Goal: Information Seeking & Learning: Learn about a topic

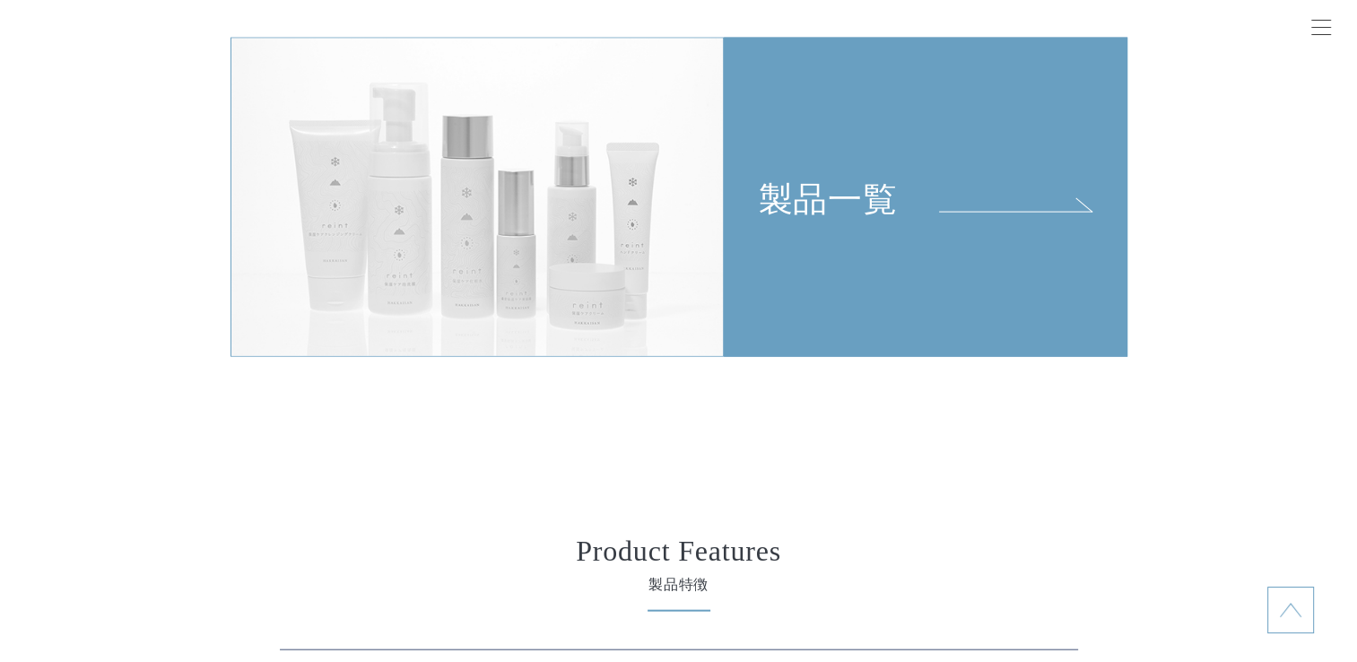
scroll to position [3945, 0]
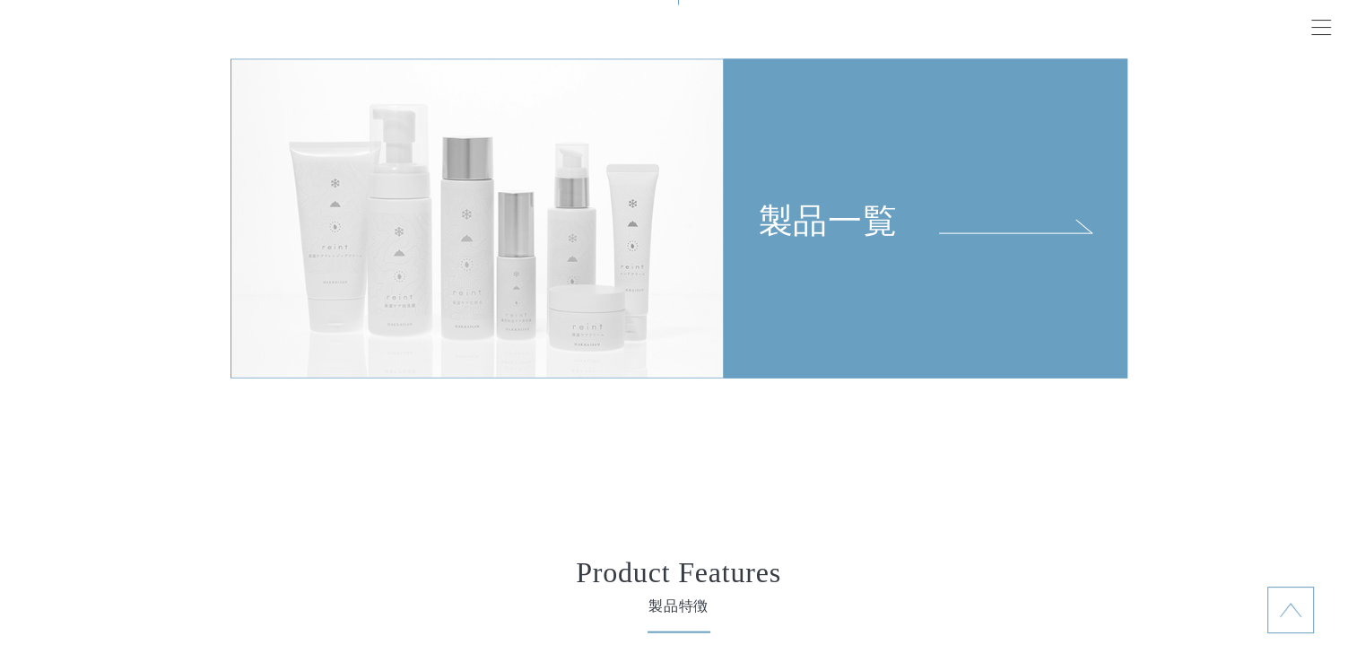
click at [821, 189] on div "製品一覧" at bounding box center [925, 150] width 402 height 181
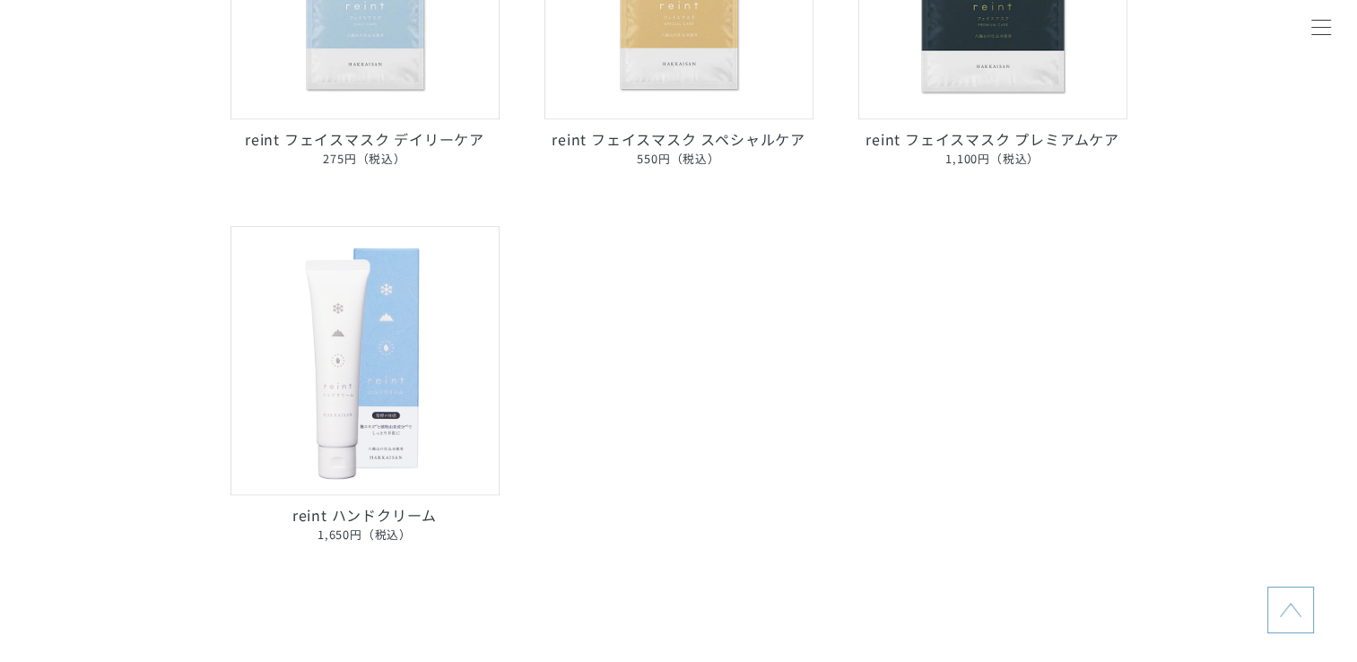
scroll to position [1255, 0]
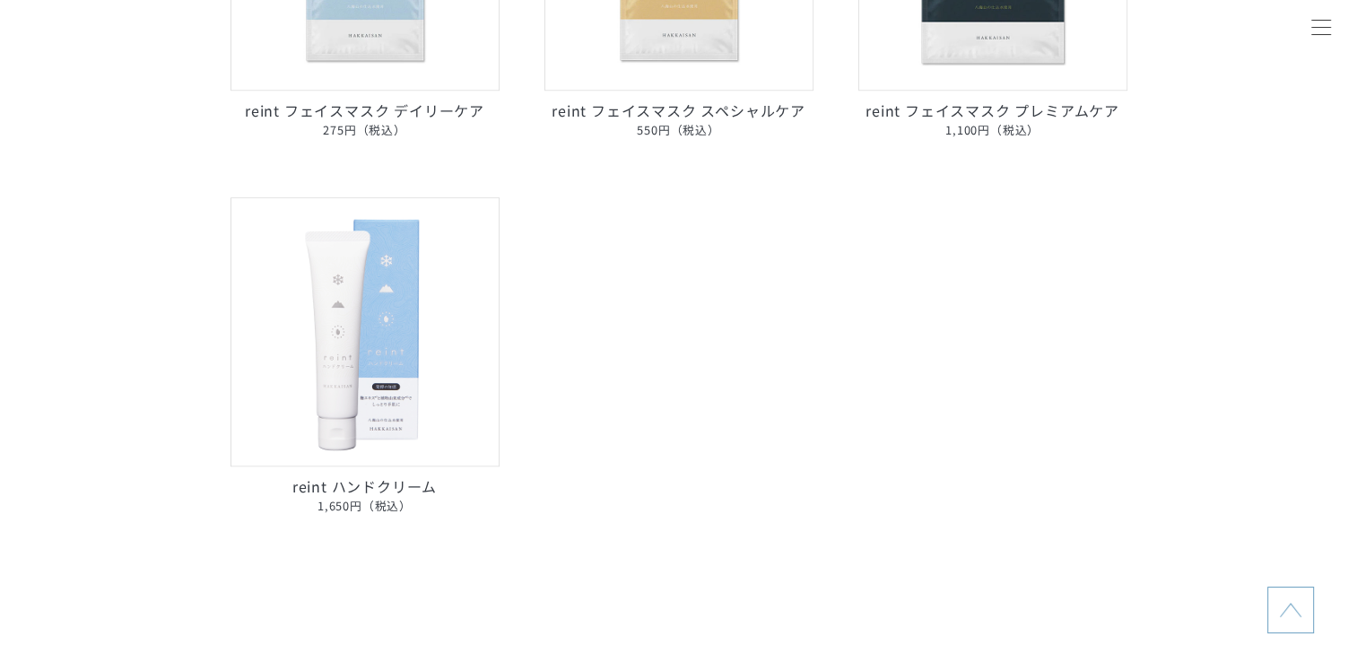
click at [373, 369] on img at bounding box center [364, 331] width 269 height 269
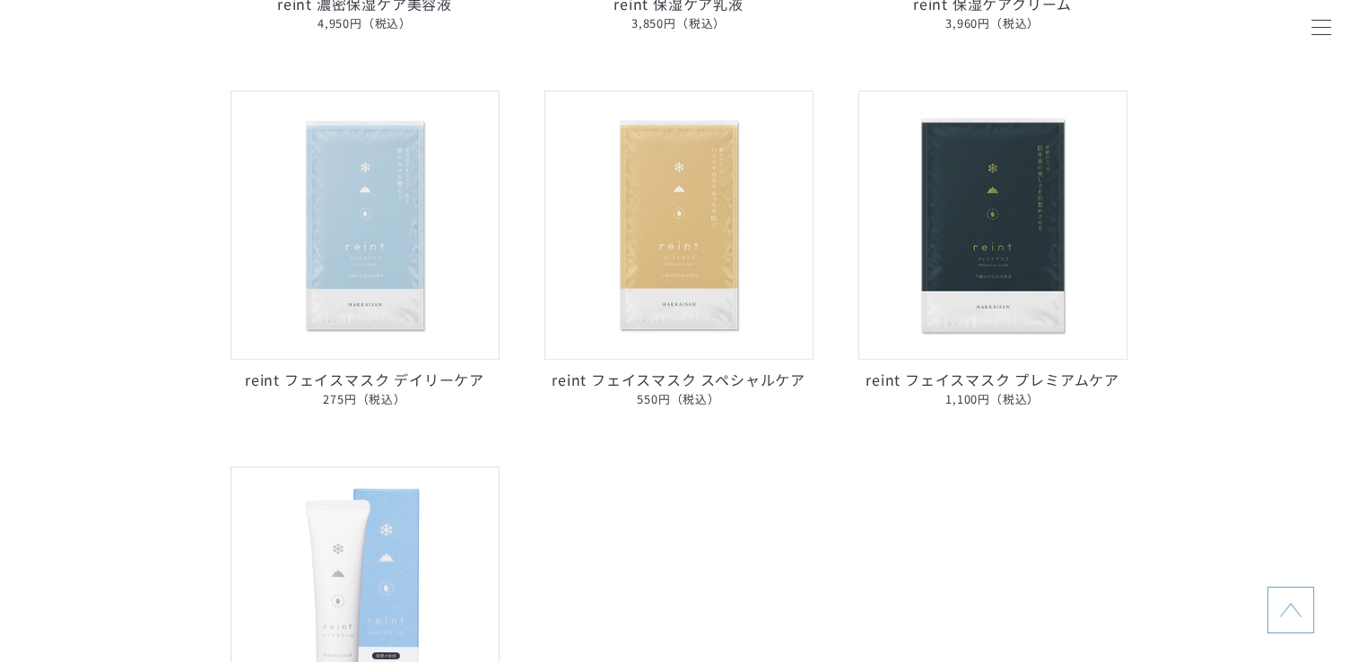
scroll to position [986, 0]
click at [368, 253] on img at bounding box center [364, 225] width 269 height 269
click at [678, 275] on img at bounding box center [678, 225] width 269 height 269
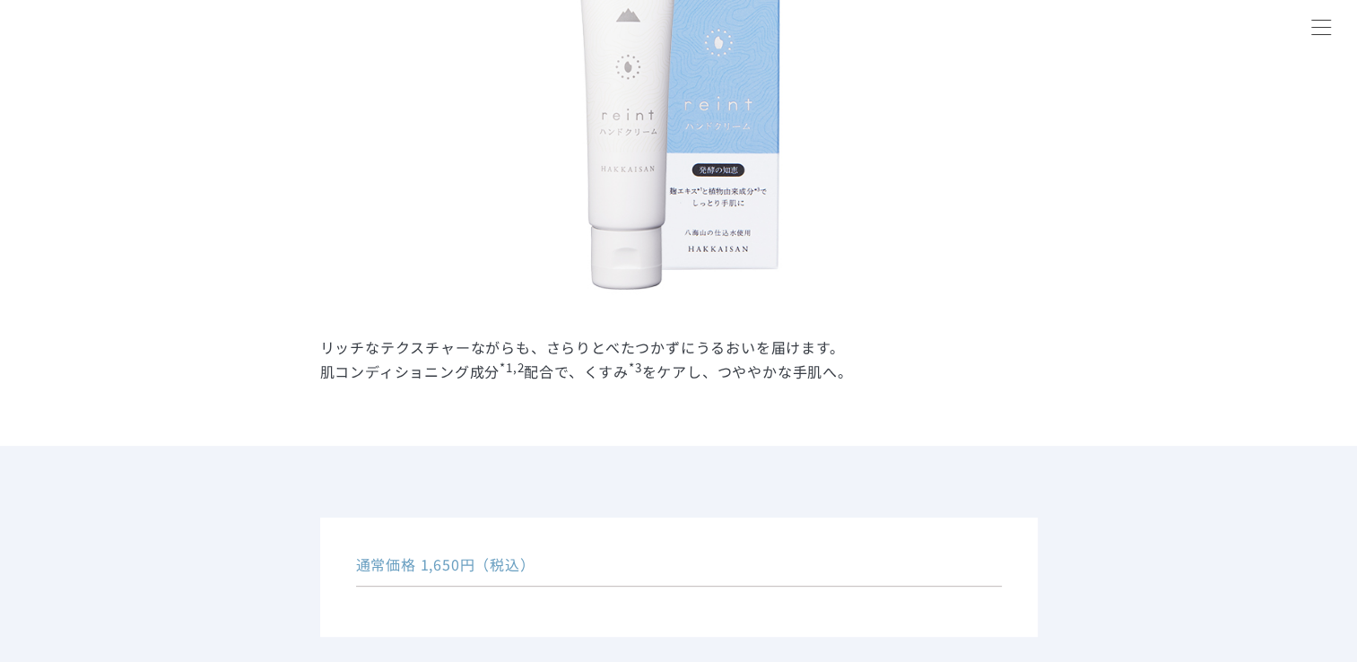
scroll to position [807, 0]
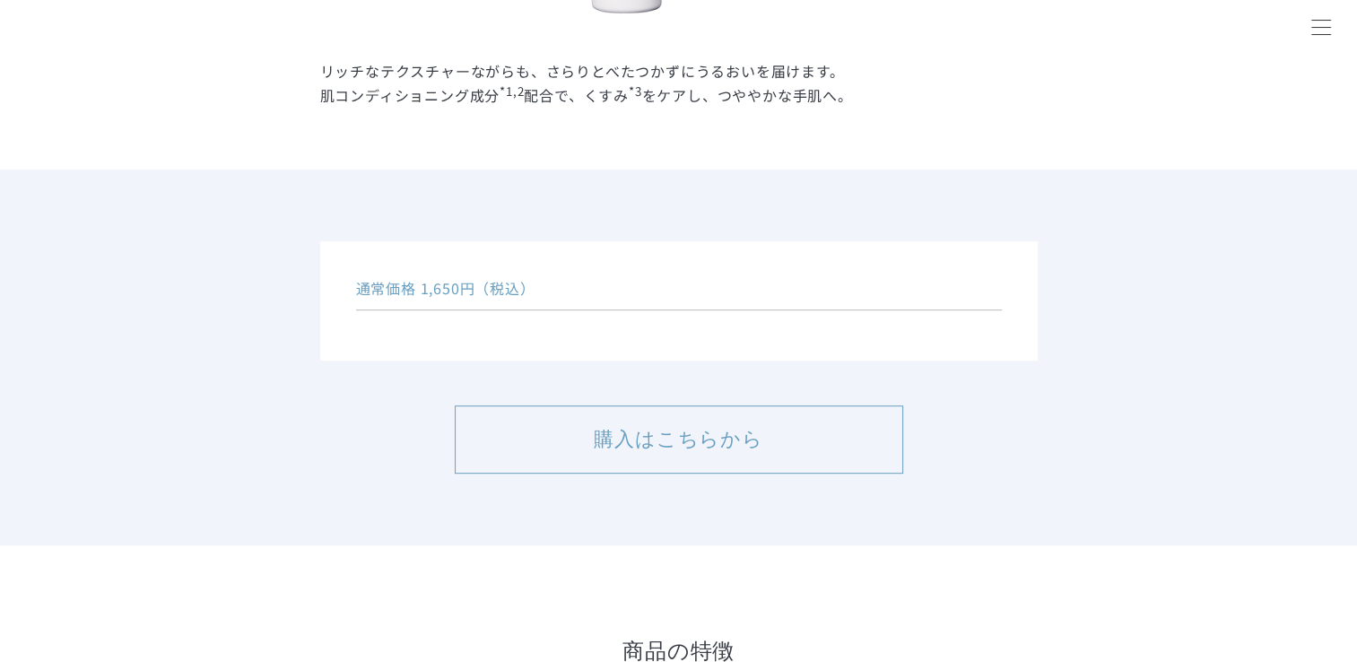
click at [679, 437] on link "購入はこちらから" at bounding box center [679, 439] width 448 height 68
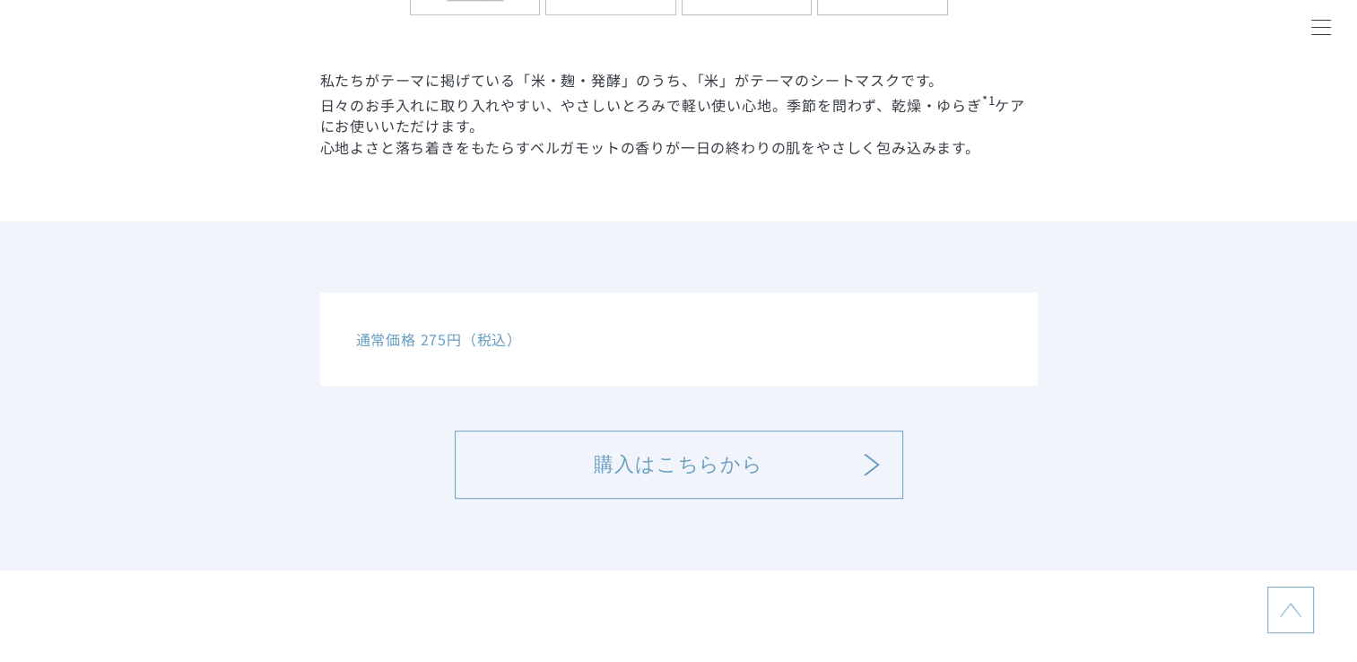
scroll to position [1076, 0]
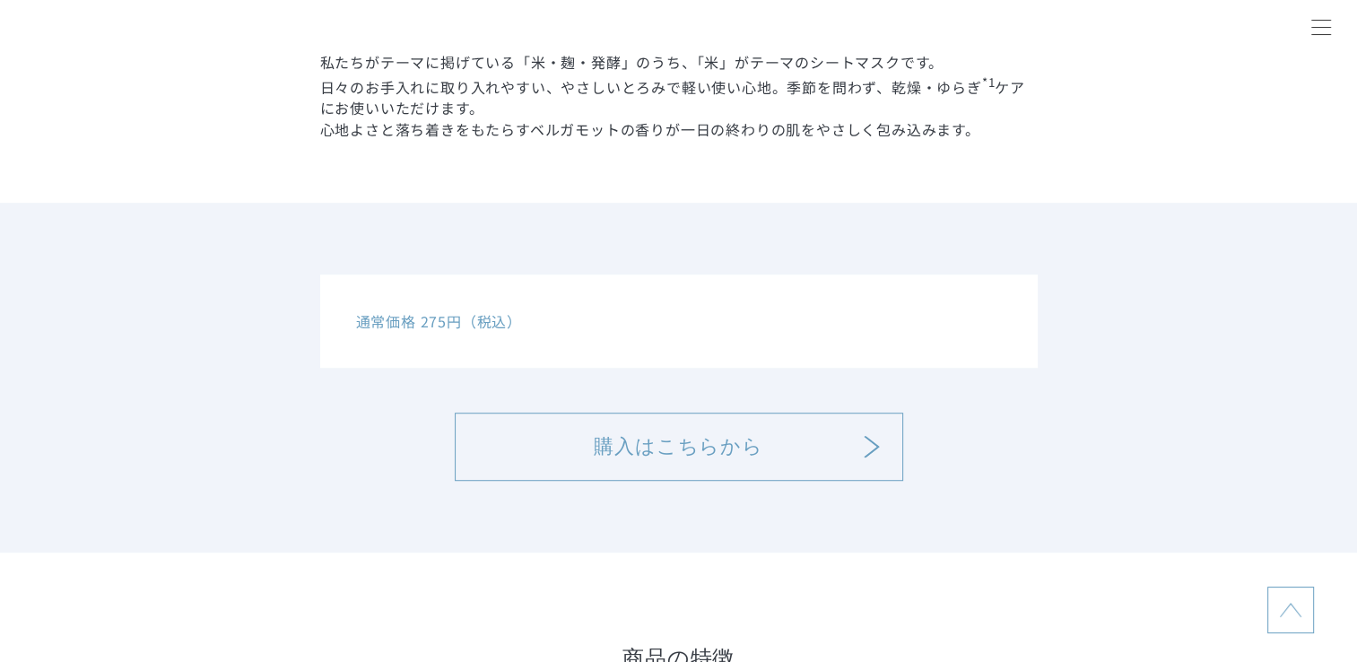
click at [682, 444] on link "購入はこちらから" at bounding box center [679, 446] width 448 height 68
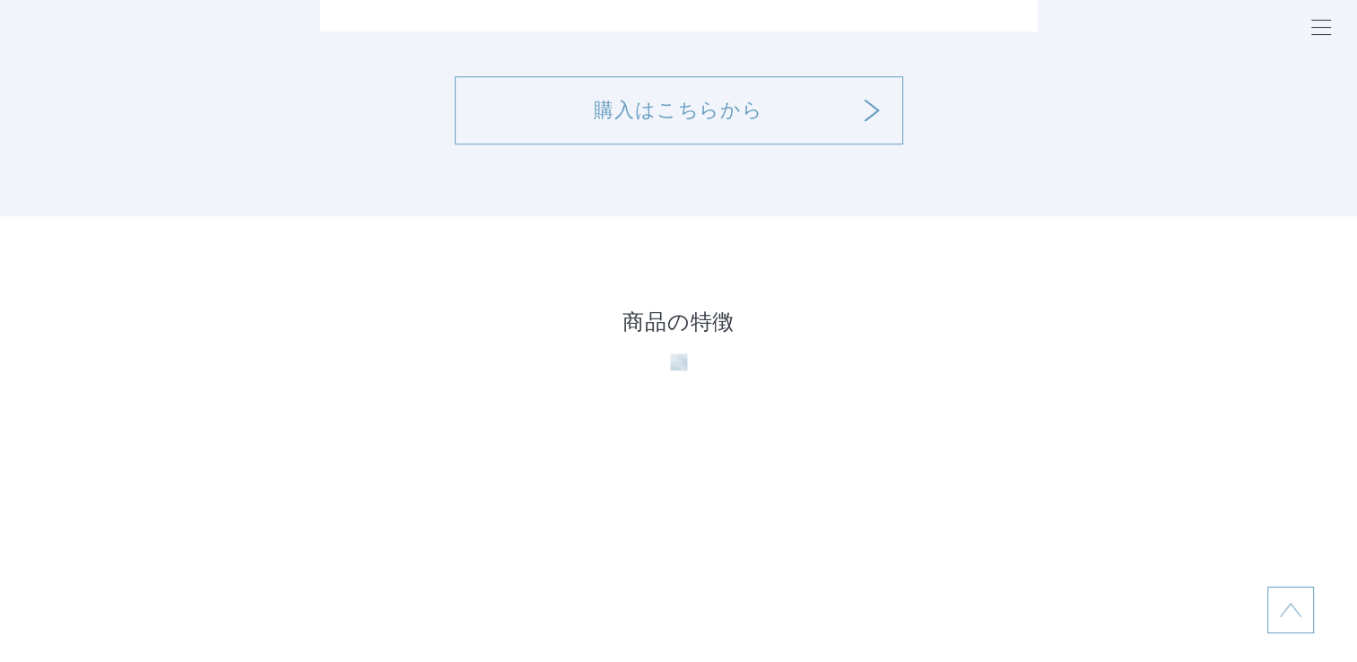
scroll to position [1524, 0]
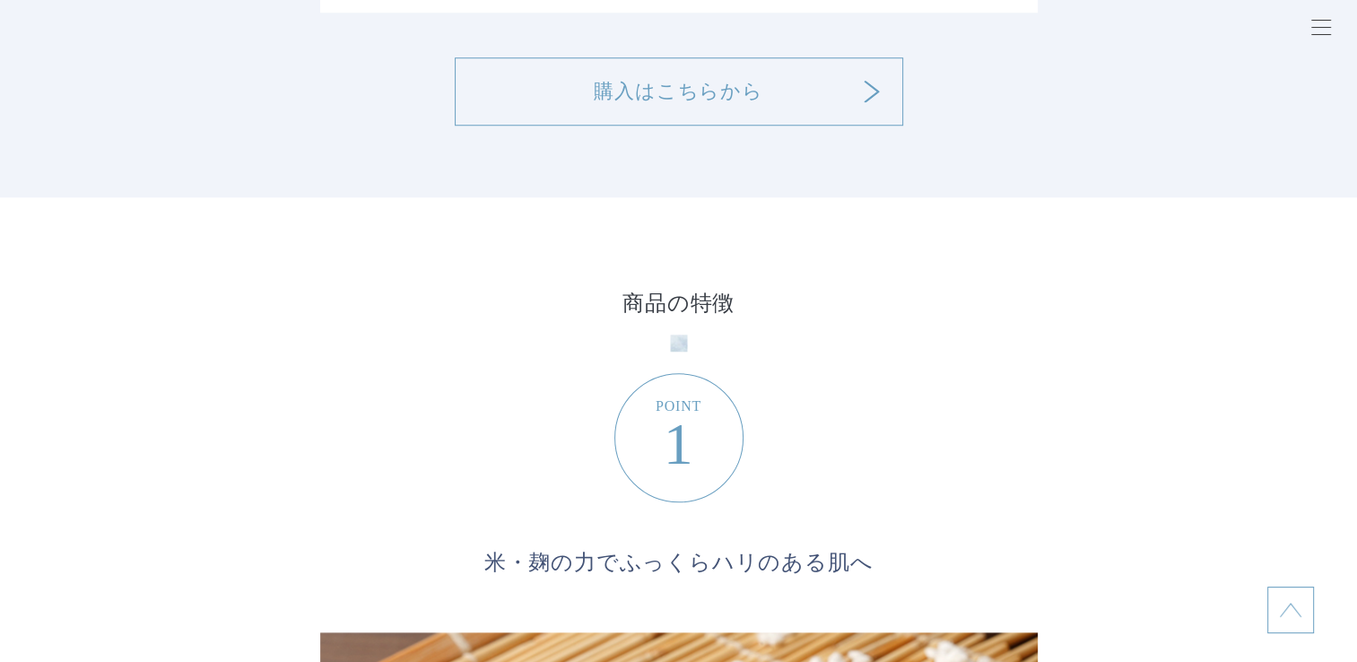
click at [656, 105] on link "購入はこちらから" at bounding box center [679, 91] width 448 height 68
